Goal: Task Accomplishment & Management: Use online tool/utility

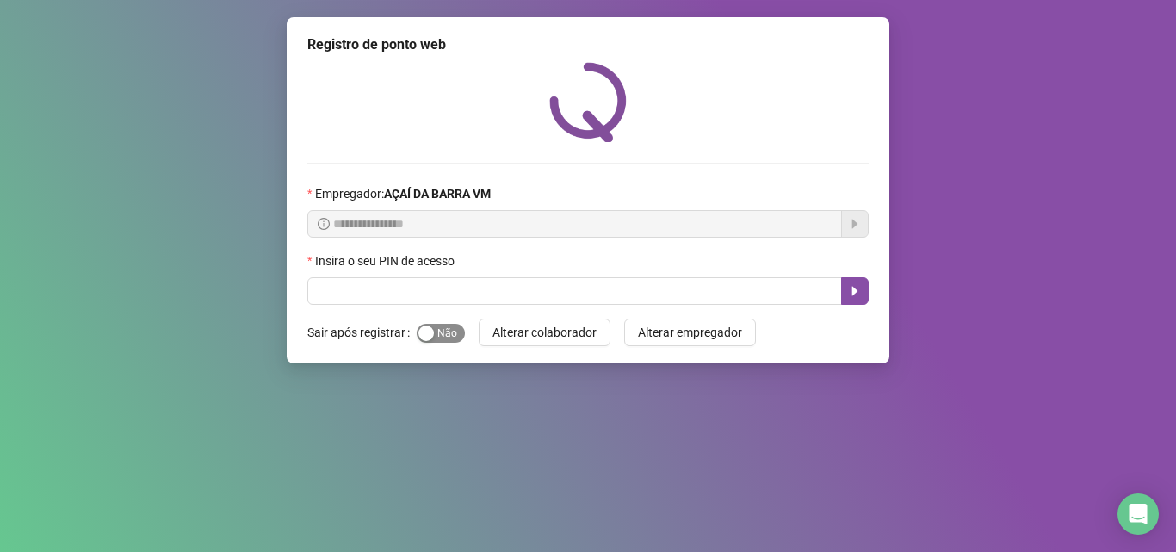
click at [436, 331] on span "Sim Não" at bounding box center [441, 333] width 48 height 19
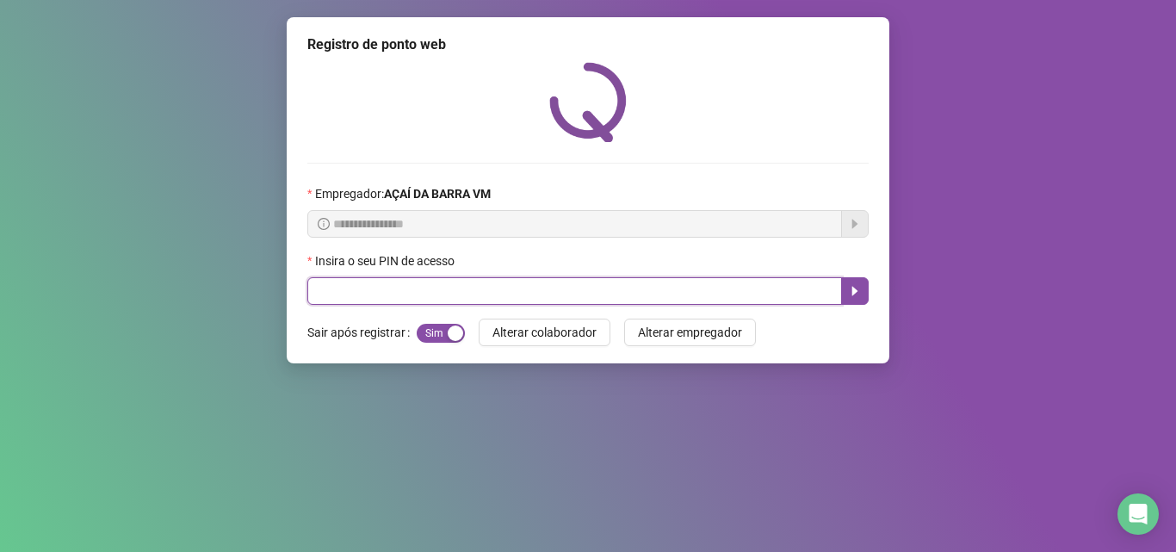
click at [399, 290] on input "text" at bounding box center [574, 291] width 535 height 28
type input "*****"
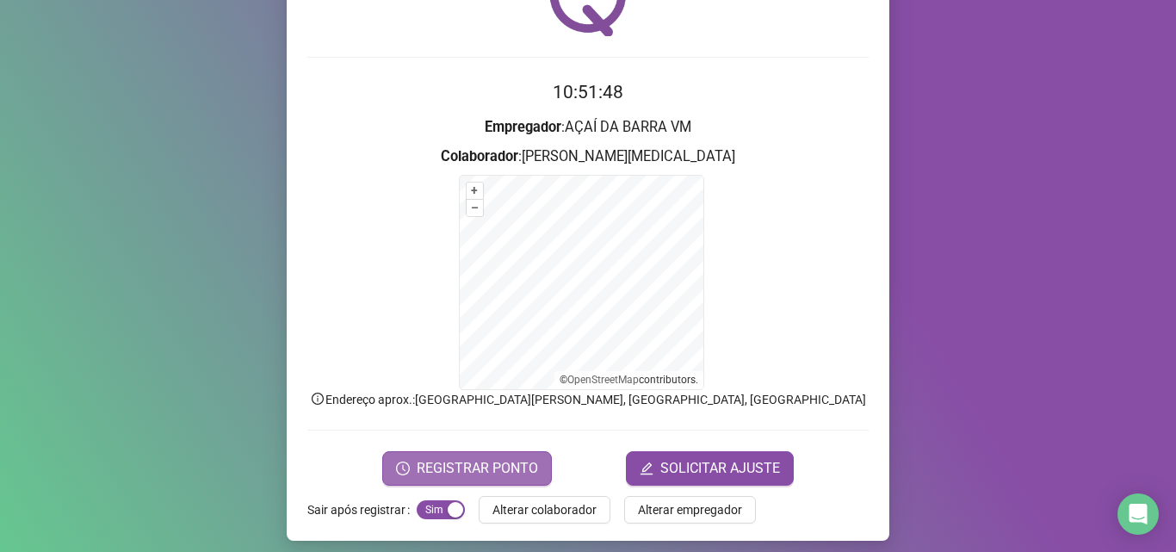
scroll to position [115, 0]
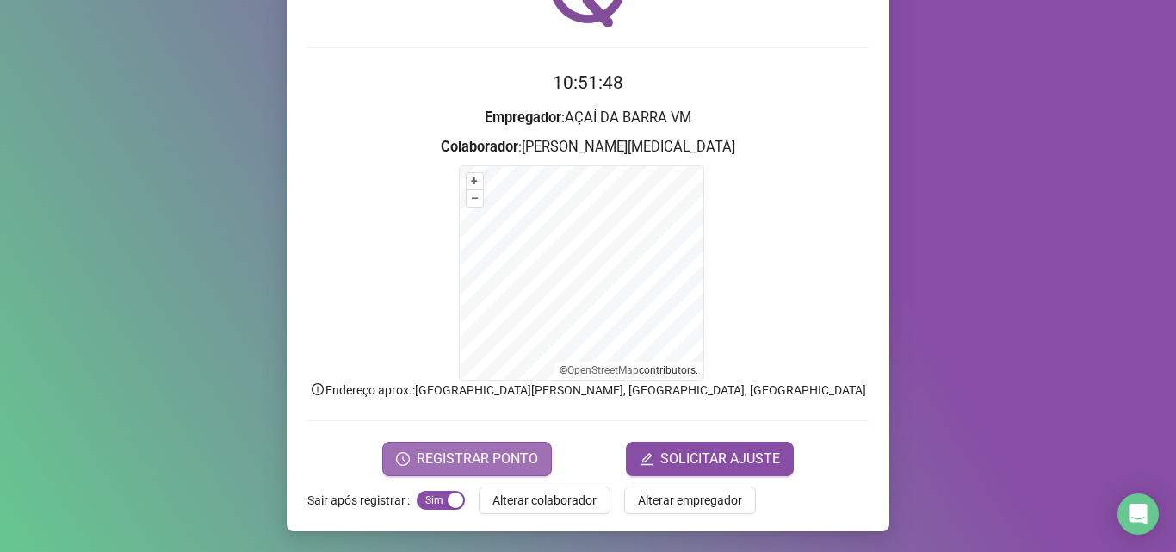
click at [434, 454] on span "REGISTRAR PONTO" at bounding box center [477, 458] width 121 height 21
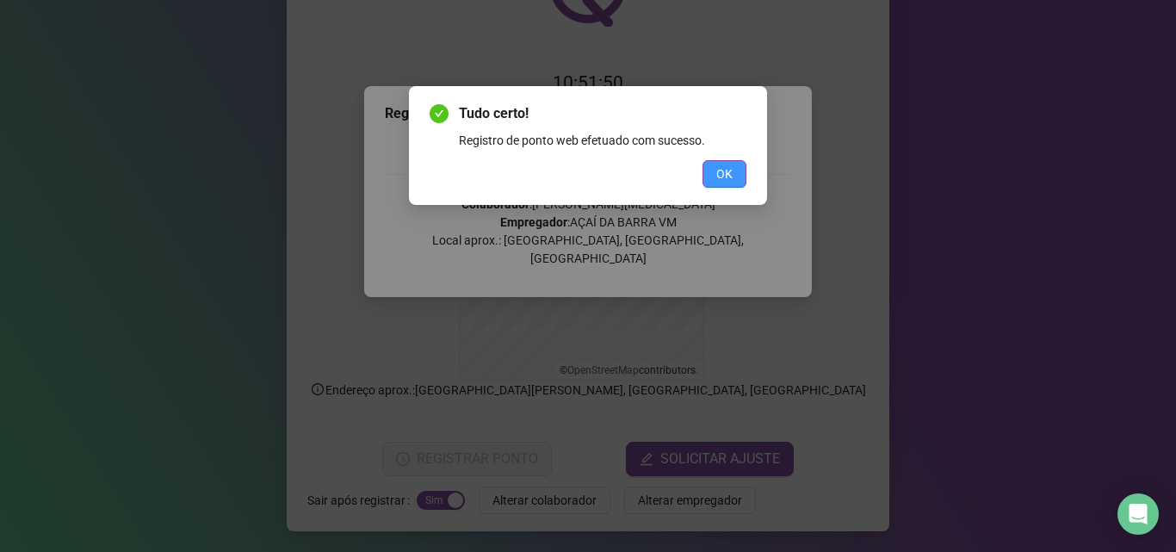
click at [721, 182] on span "OK" at bounding box center [724, 173] width 16 height 19
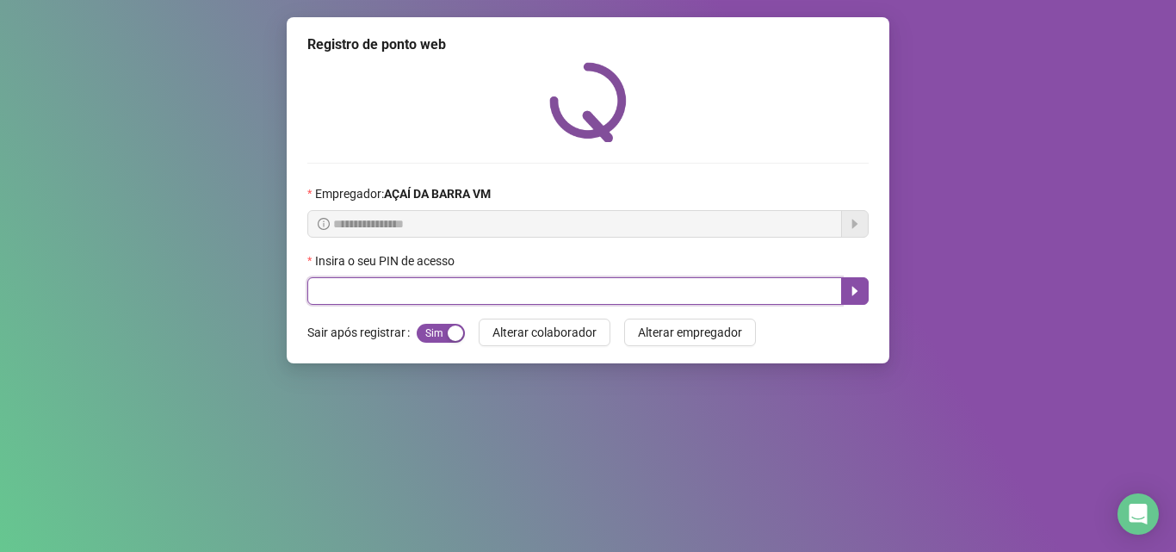
click at [353, 288] on input "text" at bounding box center [574, 291] width 535 height 28
type input "*****"
click at [862, 289] on button "button" at bounding box center [855, 291] width 28 height 28
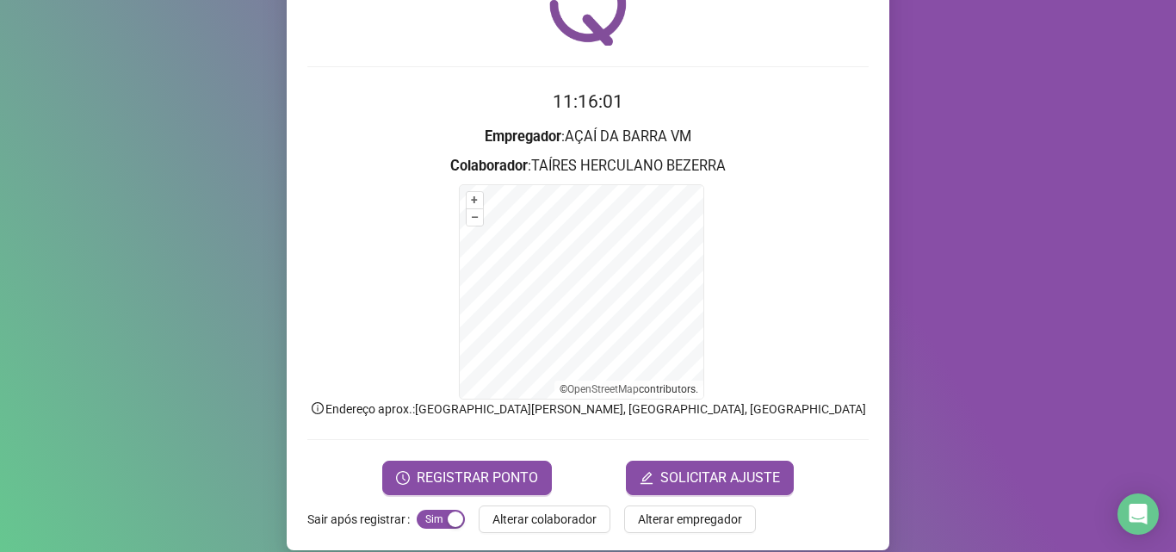
scroll to position [115, 0]
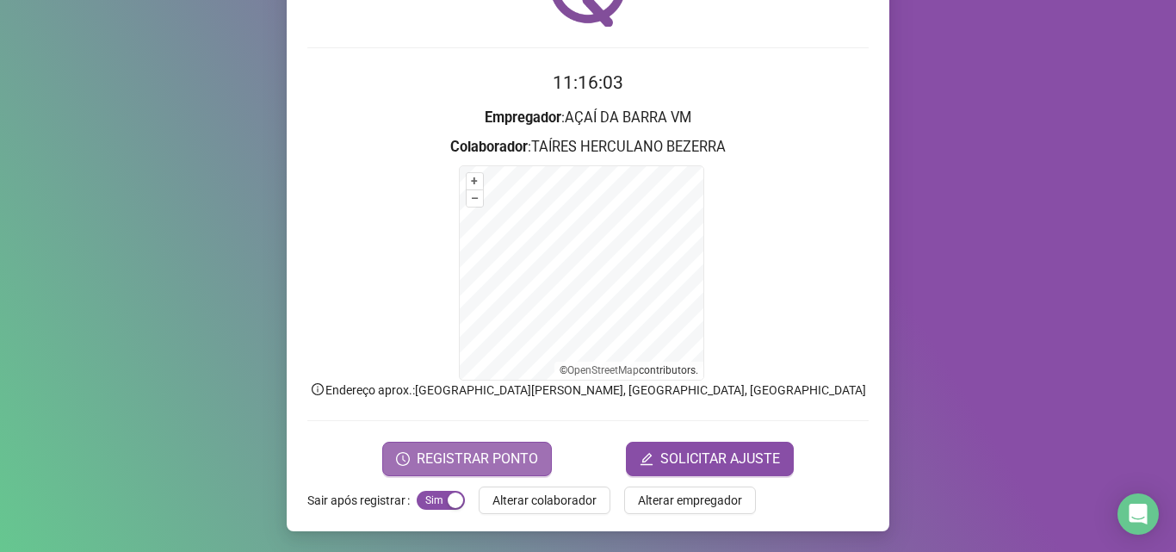
click at [522, 453] on span "REGISTRAR PONTO" at bounding box center [477, 458] width 121 height 21
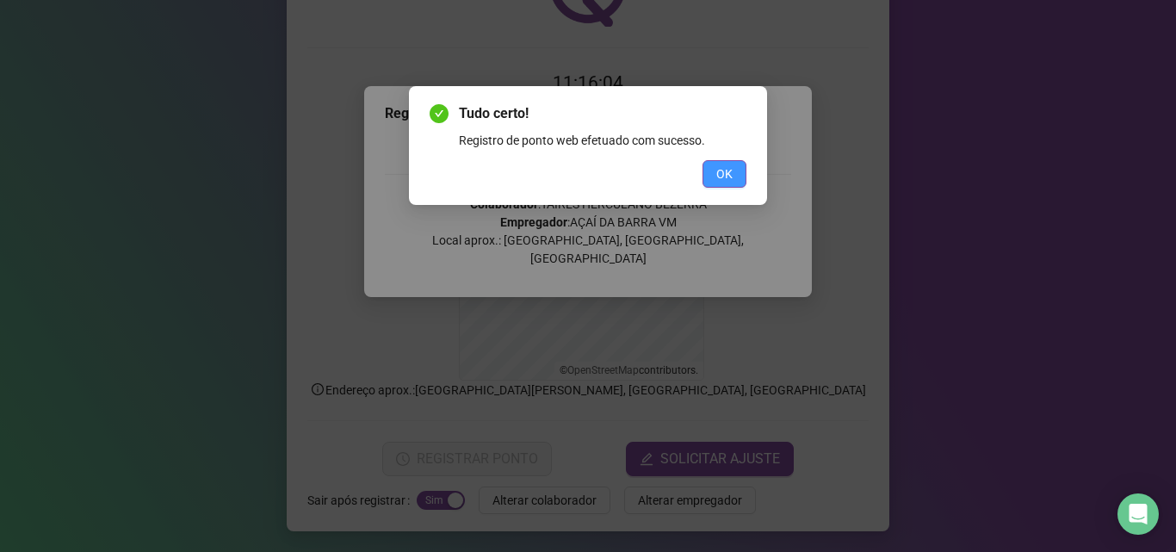
click at [720, 173] on span "OK" at bounding box center [724, 173] width 16 height 19
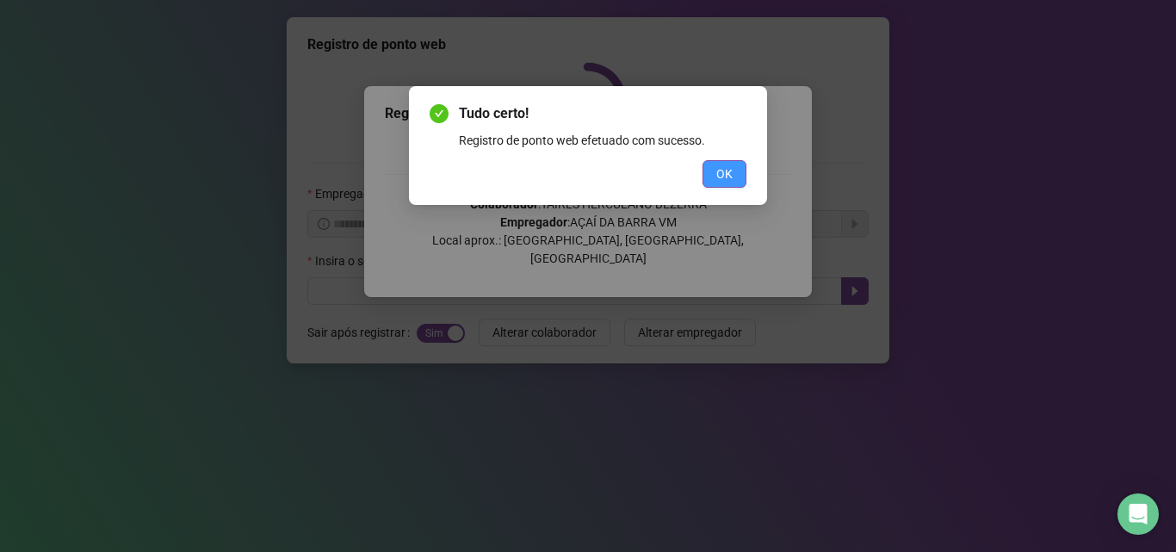
scroll to position [0, 0]
